Goal: Task Accomplishment & Management: Manage account settings

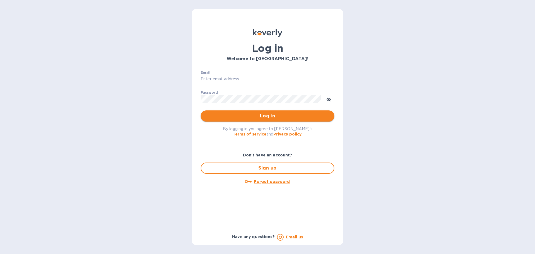
type input "k.locasto@kcarlton.com"
click at [242, 113] on span "Log in" at bounding box center [267, 116] width 125 height 7
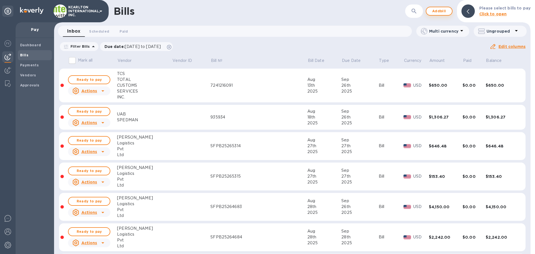
click at [437, 11] on span "Add bill" at bounding box center [439, 11] width 17 height 7
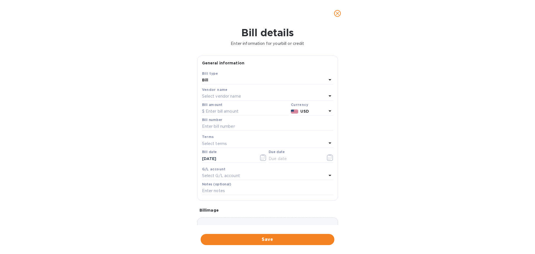
click at [204, 98] on p "Select vendor name" at bounding box center [221, 96] width 39 height 6
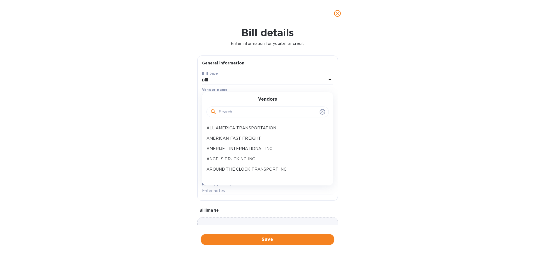
click at [218, 110] on div at bounding box center [267, 112] width 115 height 8
type input "AM LOG"
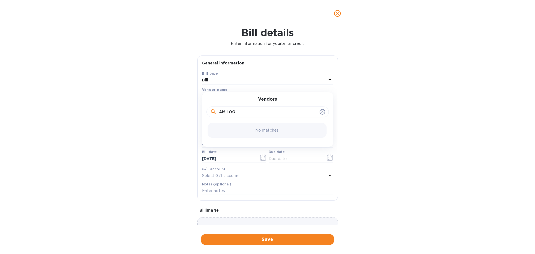
click at [247, 111] on input "AM LOG" at bounding box center [268, 112] width 98 height 8
drag, startPoint x: 250, startPoint y: 111, endPoint x: 187, endPoint y: 108, distance: 63.1
click at [187, 108] on div "Bill details Enter information for your bill or credit General information Save…" at bounding box center [267, 140] width 535 height 227
click at [243, 112] on input "AM LOG" at bounding box center [268, 112] width 98 height 8
click at [254, 80] on div "Bill" at bounding box center [264, 80] width 125 height 8
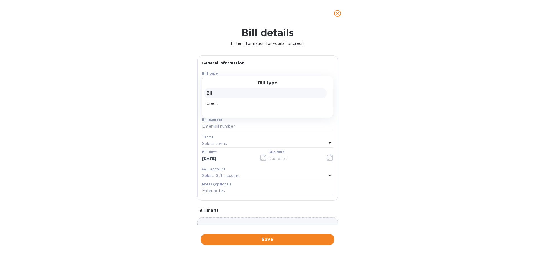
click at [178, 85] on div "Bill details Enter information for your bill or credit General information Save…" at bounding box center [267, 140] width 535 height 227
click at [235, 96] on p "Select vendor name" at bounding box center [221, 96] width 39 height 6
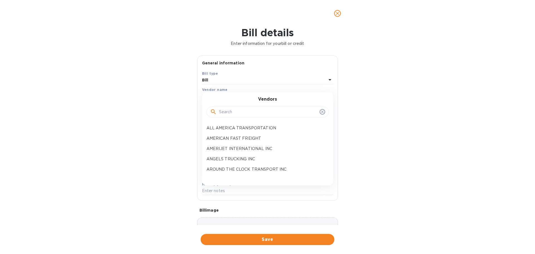
click at [232, 113] on input "text" at bounding box center [268, 112] width 98 height 8
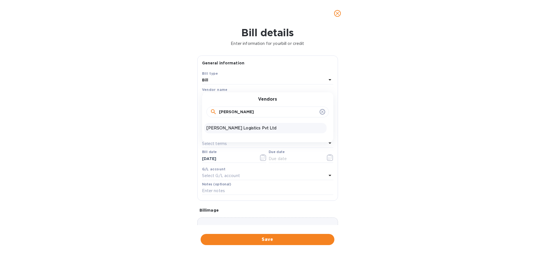
type input "[PERSON_NAME]"
click at [242, 128] on p "[PERSON_NAME] Logistics Pvt Ltd" at bounding box center [265, 128] width 118 height 6
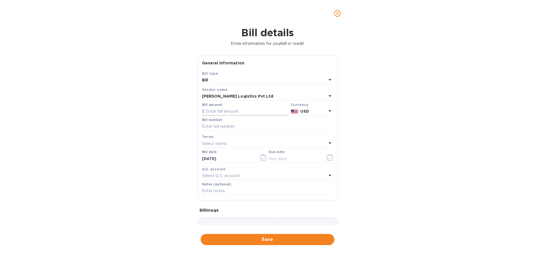
click at [237, 112] on input "text" at bounding box center [245, 111] width 87 height 8
type input "59"
type input "SFPB25266701"
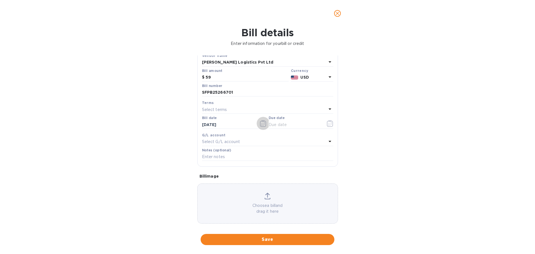
scroll to position [39, 0]
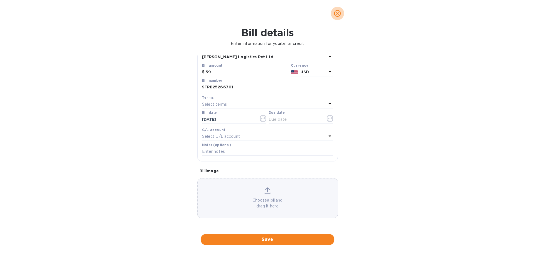
click at [339, 13] on icon "close" at bounding box center [338, 14] width 6 height 6
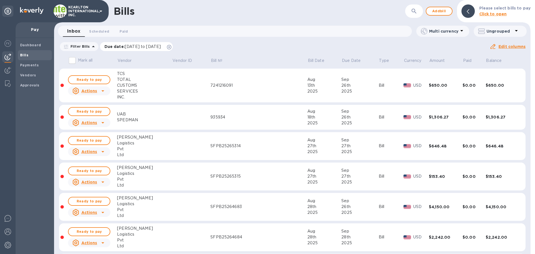
click at [171, 46] on icon at bounding box center [169, 47] width 4 height 4
click at [28, 73] on b "Vendors" at bounding box center [28, 75] width 16 height 4
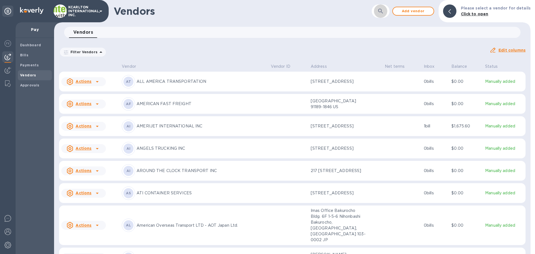
click at [382, 11] on icon "button" at bounding box center [380, 11] width 7 height 7
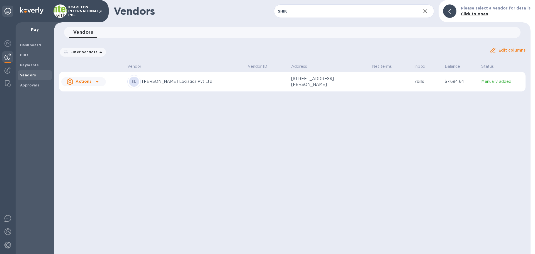
click at [182, 84] on p "[PERSON_NAME] Logistics Pvt Ltd" at bounding box center [192, 82] width 101 height 6
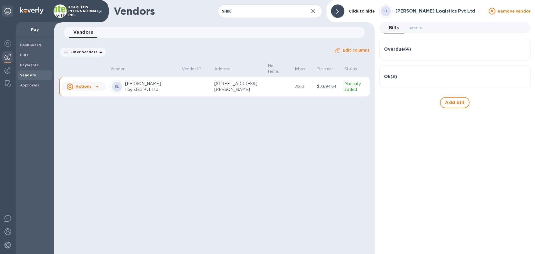
click at [411, 53] on div "Overdue ( 4 )" at bounding box center [455, 49] width 142 height 13
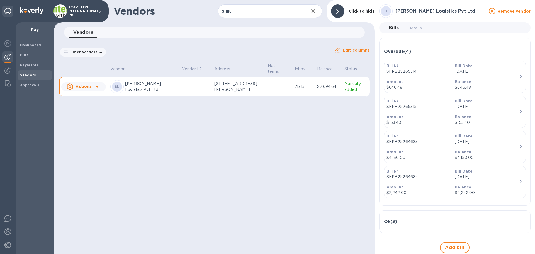
click at [396, 219] on h3 "Ok ( 3 )" at bounding box center [390, 221] width 13 height 5
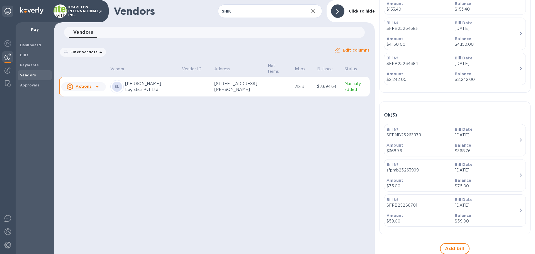
scroll to position [113, 0]
click at [248, 11] on input "SHIK" at bounding box center [261, 11] width 86 height 14
drag, startPoint x: 248, startPoint y: 11, endPoint x: 202, endPoint y: 11, distance: 46.5
click at [202, 11] on div "Vendors SHIK ​ Add vendor Click to hide" at bounding box center [214, 11] width 321 height 22
type input "MOVIL"
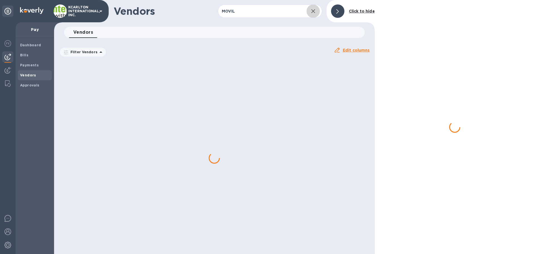
scroll to position [0, 0]
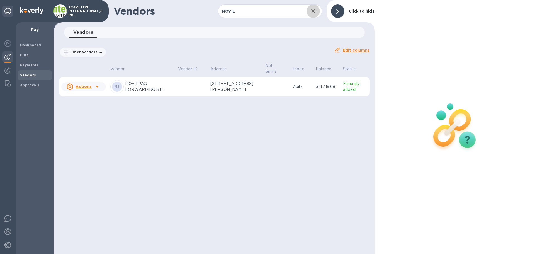
click at [187, 82] on td at bounding box center [192, 87] width 32 height 20
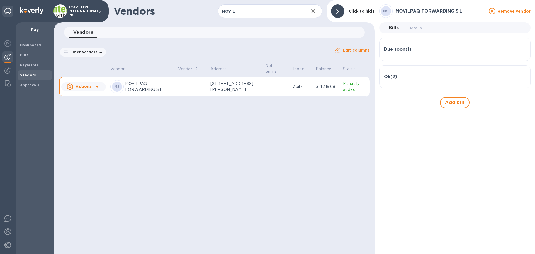
click at [416, 58] on div "Due soon ( 1 ) Bill № MAD25000619 Bill Date [DATE] Amount €8,180.45 Balance €8,…" at bounding box center [454, 49] width 151 height 23
click at [414, 54] on div "Due soon ( 1 )" at bounding box center [455, 49] width 142 height 13
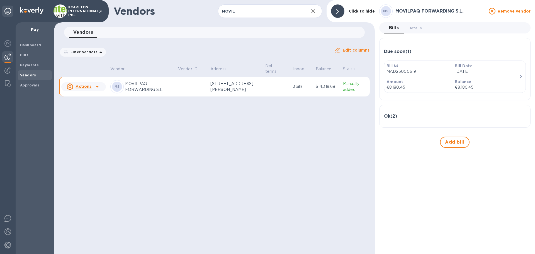
click at [398, 124] on div "Ok ( 2 ) Bill № MAD25000614 Bill Date [DATE] Amount €1,588.54 Balance €1,588.54…" at bounding box center [454, 116] width 151 height 23
click at [400, 121] on div "Ok ( 2 )" at bounding box center [455, 115] width 142 height 13
